Goal: Task Accomplishment & Management: Complete application form

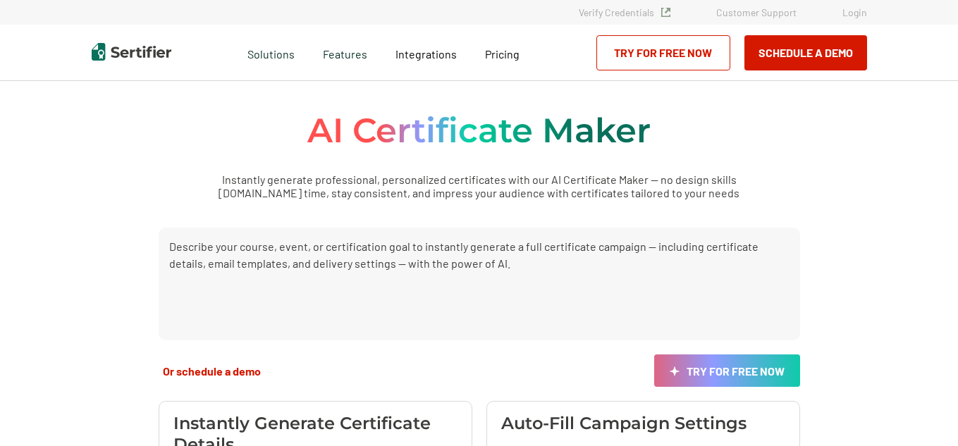
click at [657, 182] on p "Instantly generate professional, personalized certificates with our AI Certific…" at bounding box center [479, 186] width 598 height 27
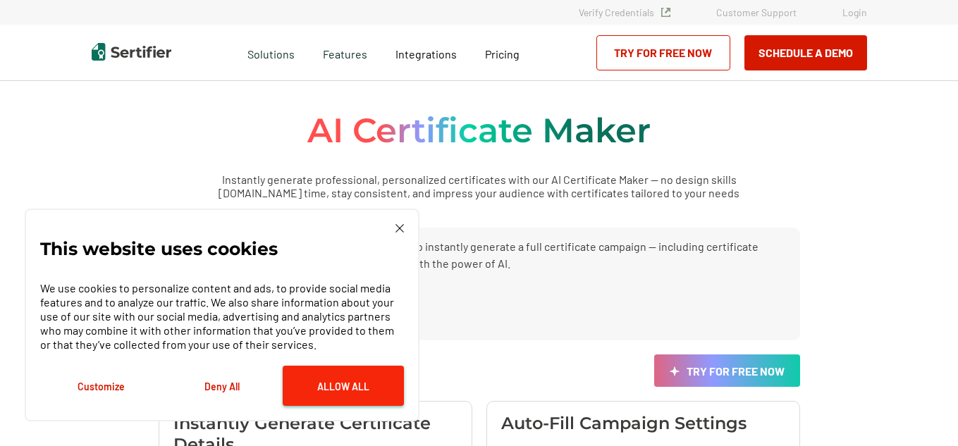
click at [347, 380] on button "Allow All" at bounding box center [343, 386] width 121 height 40
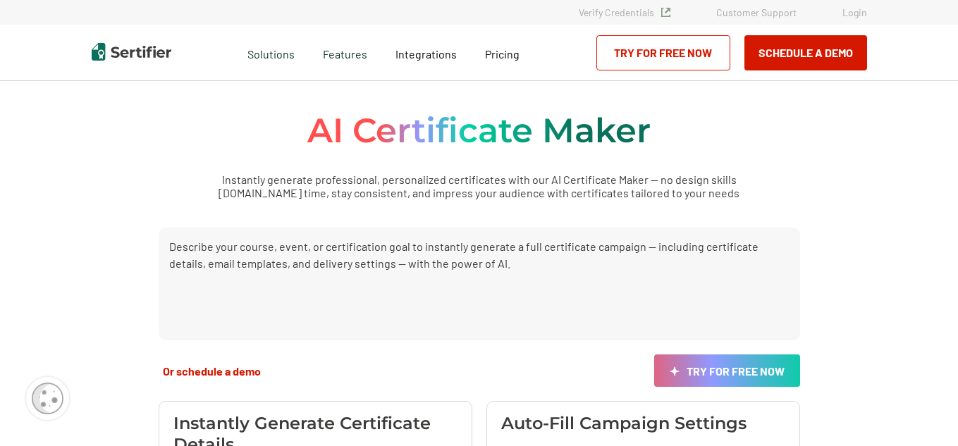
click at [420, 267] on textarea at bounding box center [479, 284] width 641 height 113
type textarea "0"
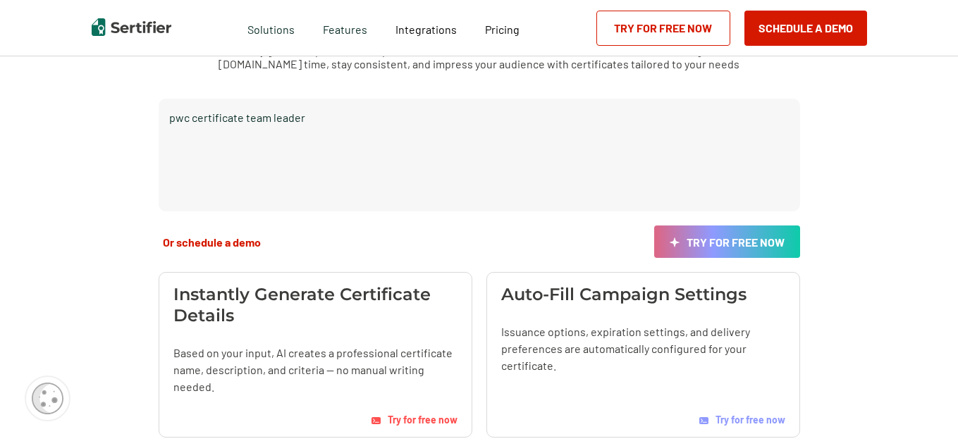
scroll to position [130, 0]
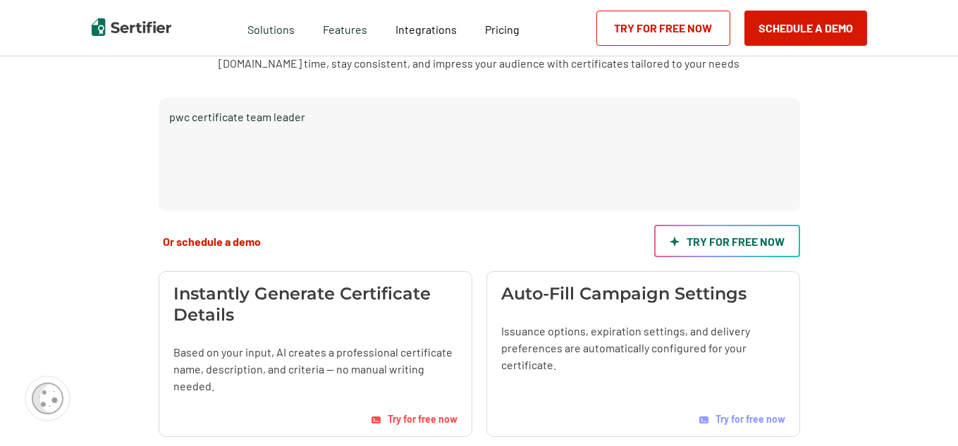
type textarea "pwc certificate team leader"
click at [756, 241] on link "Try for free now" at bounding box center [727, 241] width 146 height 32
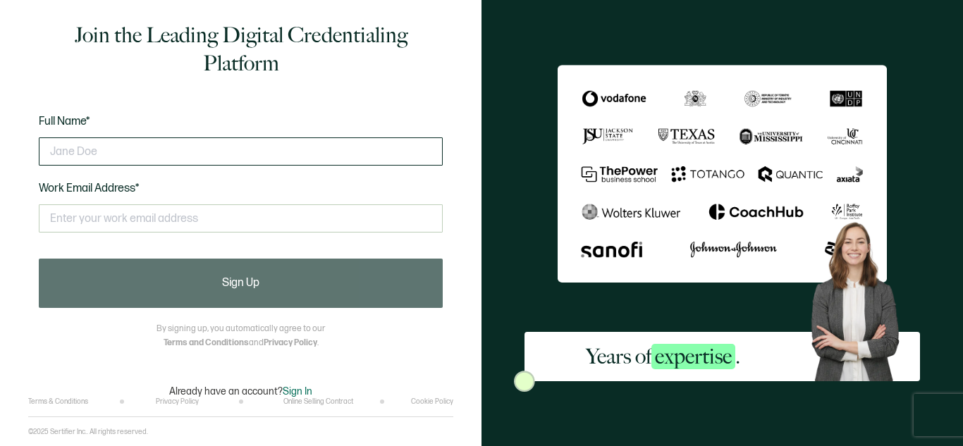
click at [351, 142] on input "text" at bounding box center [241, 151] width 404 height 28
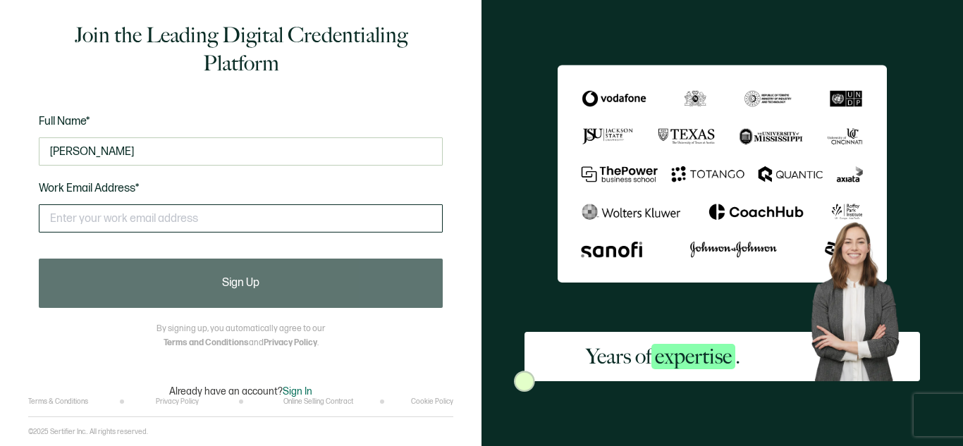
type input "Samantha Gaye"
click at [333, 207] on input "text" at bounding box center [241, 218] width 404 height 28
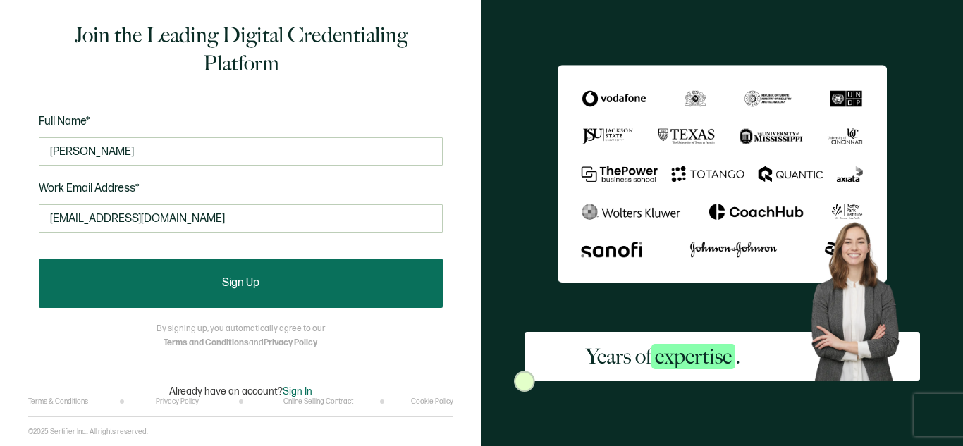
type input "samanthaparisgaye@gmail.com"
click at [319, 271] on button "Sign Up" at bounding box center [241, 283] width 404 height 49
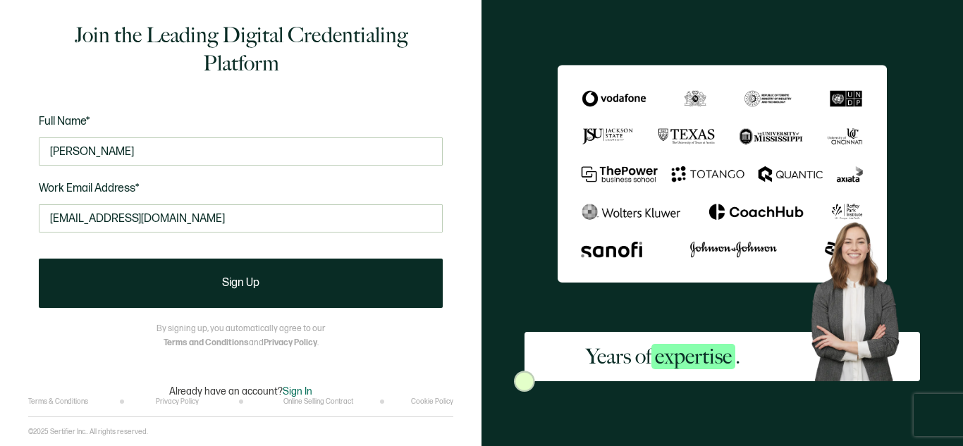
click at [889, 323] on img at bounding box center [860, 297] width 118 height 166
click at [906, 363] on img at bounding box center [860, 297] width 118 height 166
